Goal: Transaction & Acquisition: Download file/media

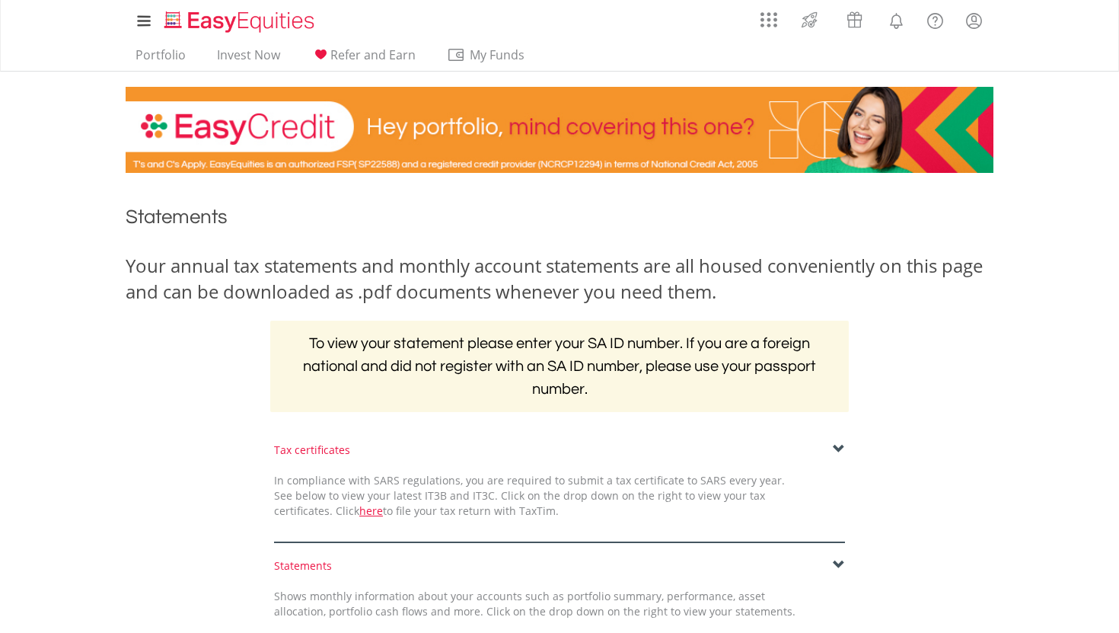
click at [845, 442] on div "Tax certificates In compliance with SARS regulations, you are required to submi…" at bounding box center [560, 492] width 594 height 100
click at [838, 445] on span at bounding box center [839, 449] width 12 height 12
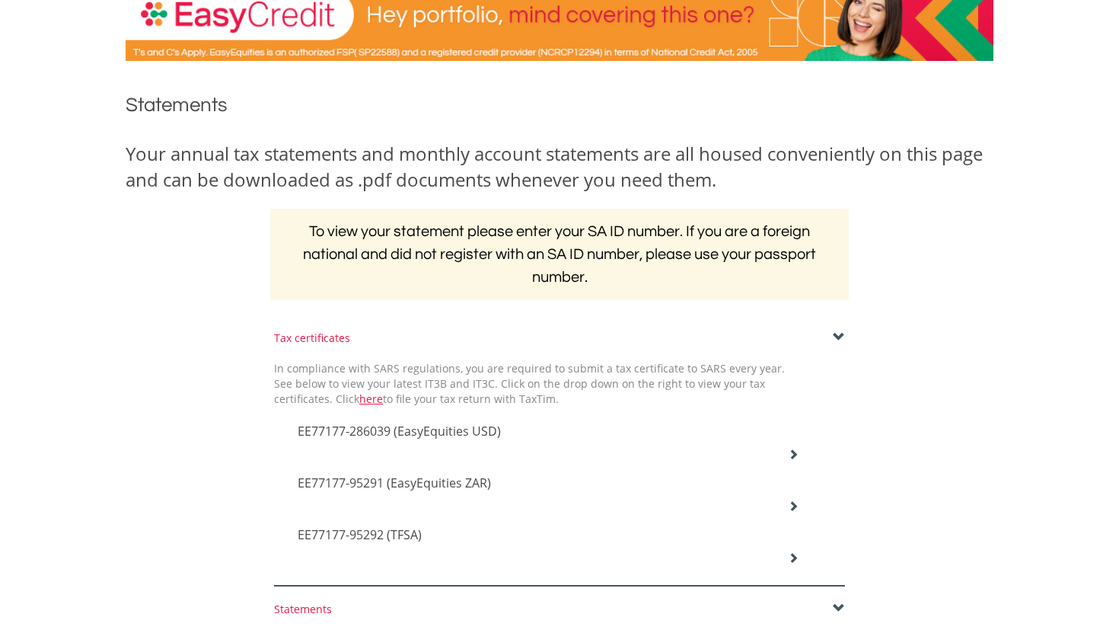
scroll to position [128, 0]
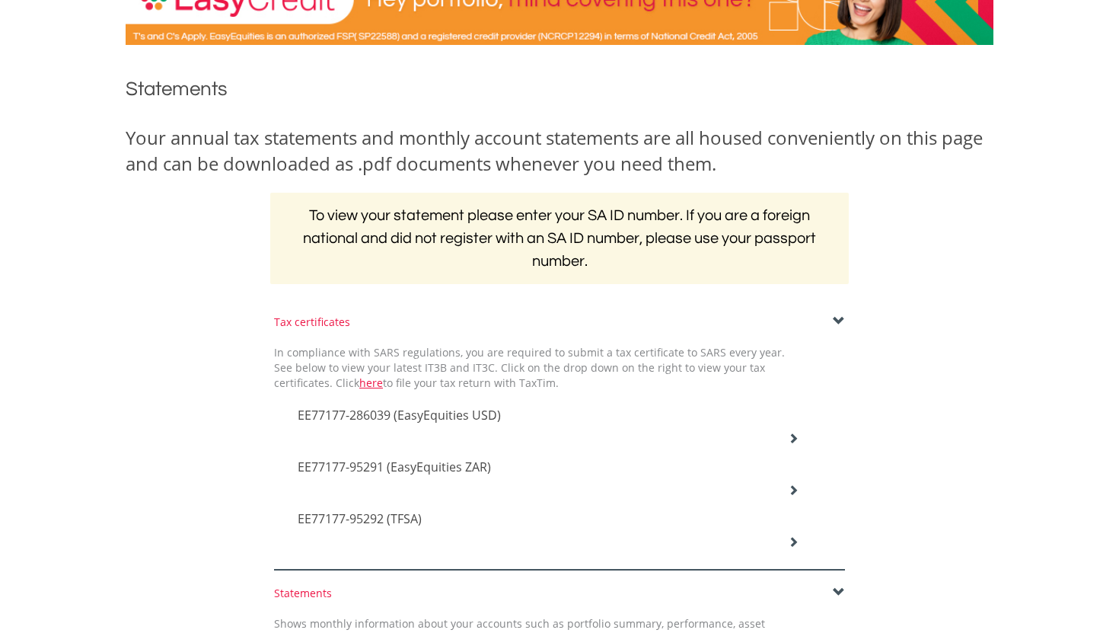
drag, startPoint x: 792, startPoint y: 464, endPoint x: 781, endPoint y: 458, distance: 12.3
click at [786, 459] on h4 "EE77177-95291 (EasyEquities ZAR)" at bounding box center [548, 467] width 501 height 18
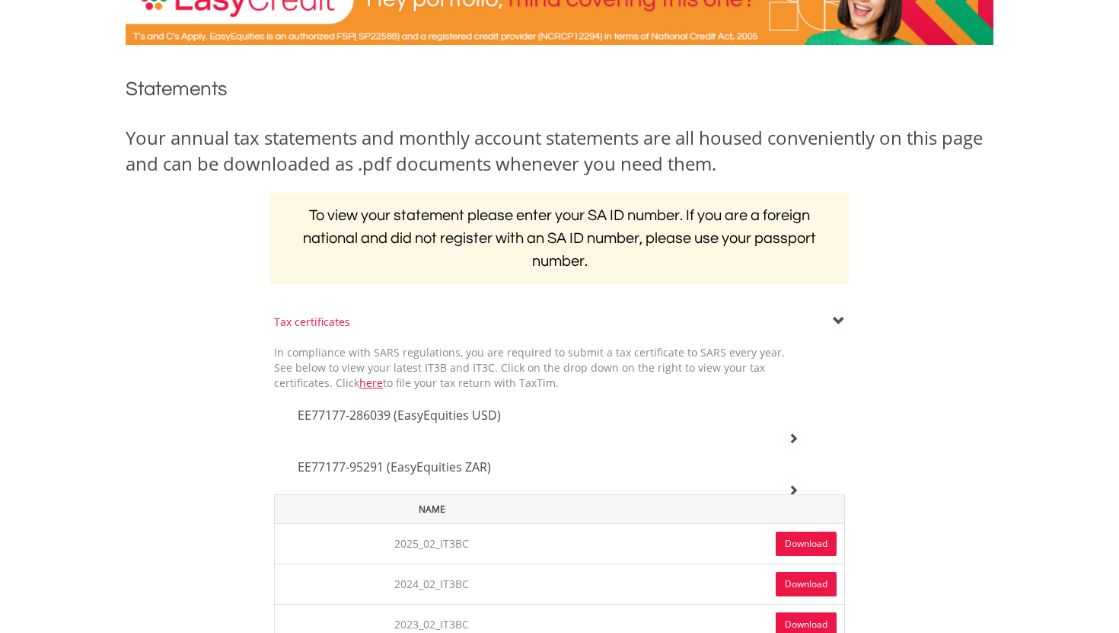
click at [792, 433] on icon at bounding box center [793, 437] width 11 height 11
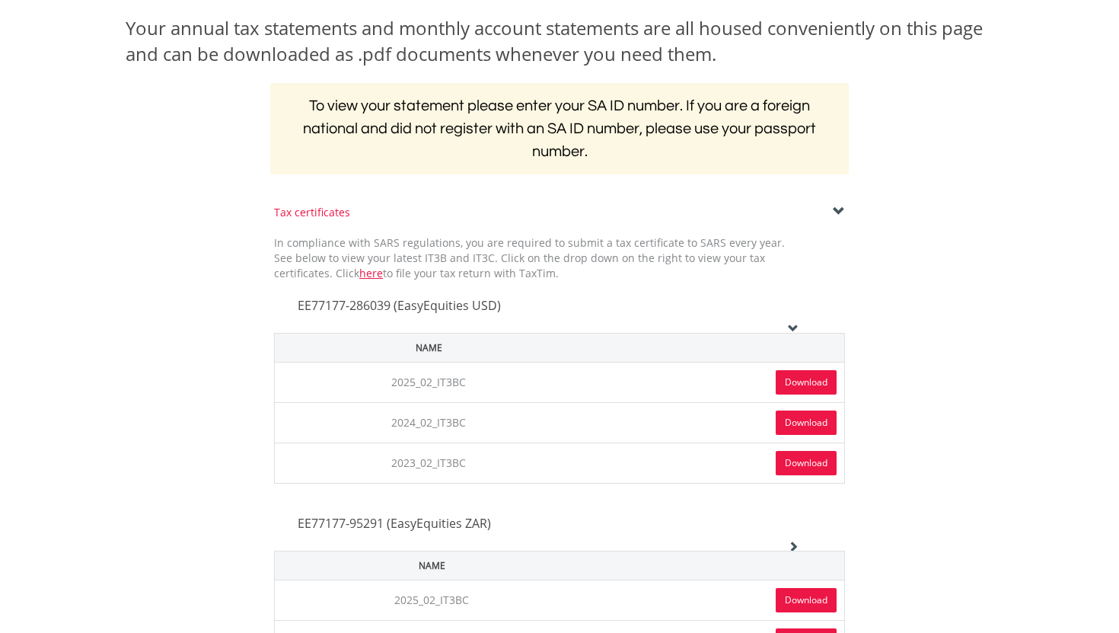
scroll to position [242, 0]
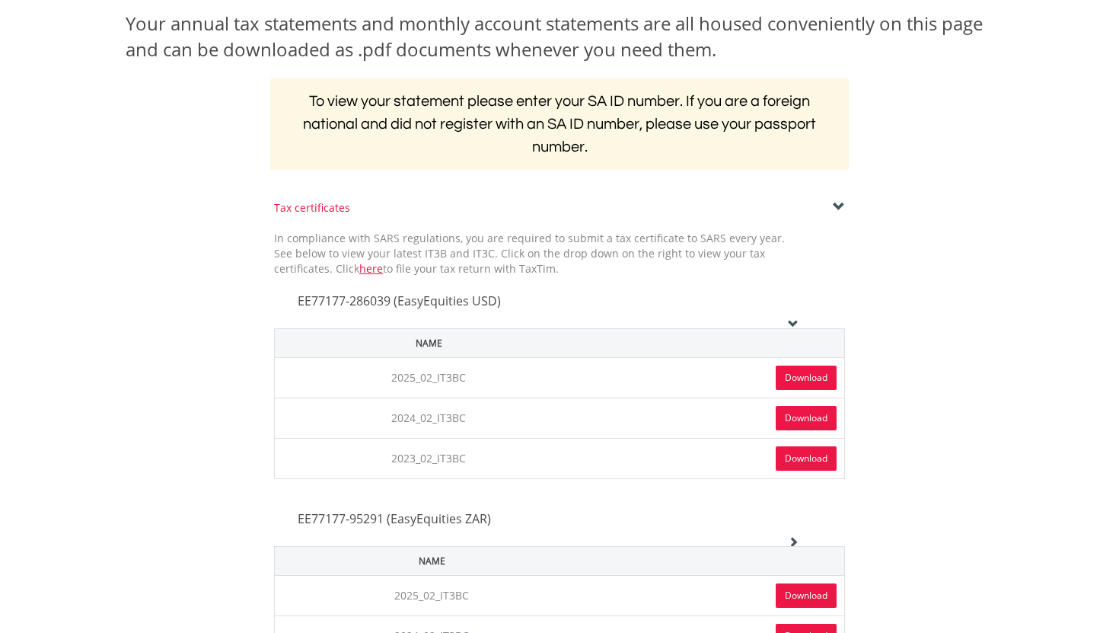
click at [831, 374] on link "Download" at bounding box center [806, 377] width 61 height 24
click at [791, 323] on icon at bounding box center [793, 323] width 11 height 11
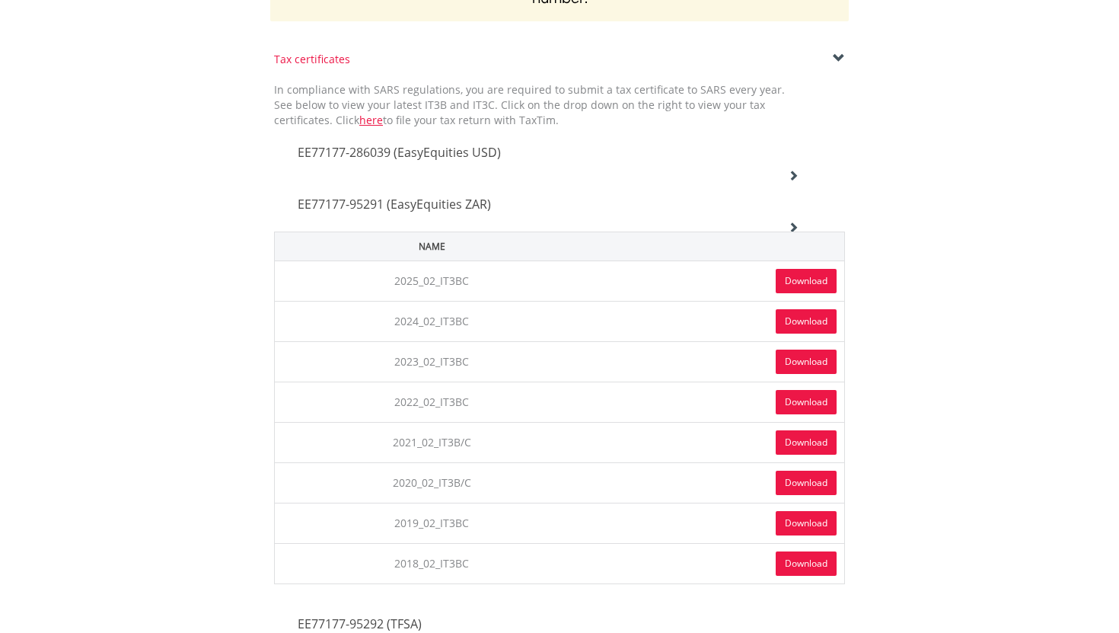
scroll to position [452, 0]
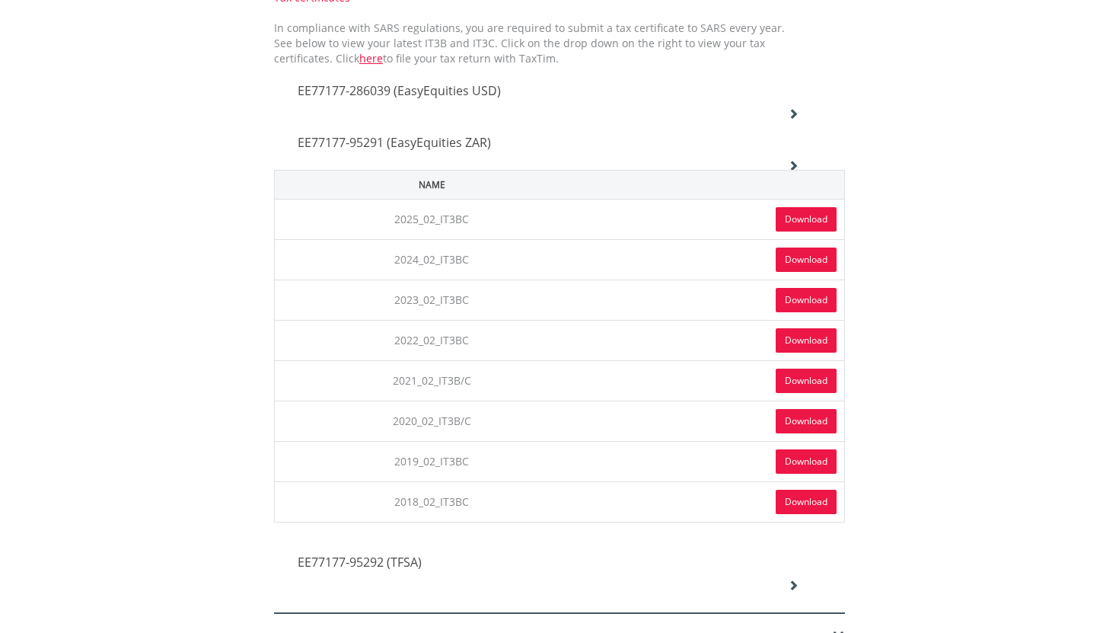
click at [808, 221] on link "Download" at bounding box center [806, 219] width 61 height 24
click at [806, 214] on link "Download" at bounding box center [806, 219] width 61 height 24
